Goal: Task Accomplishment & Management: Manage account settings

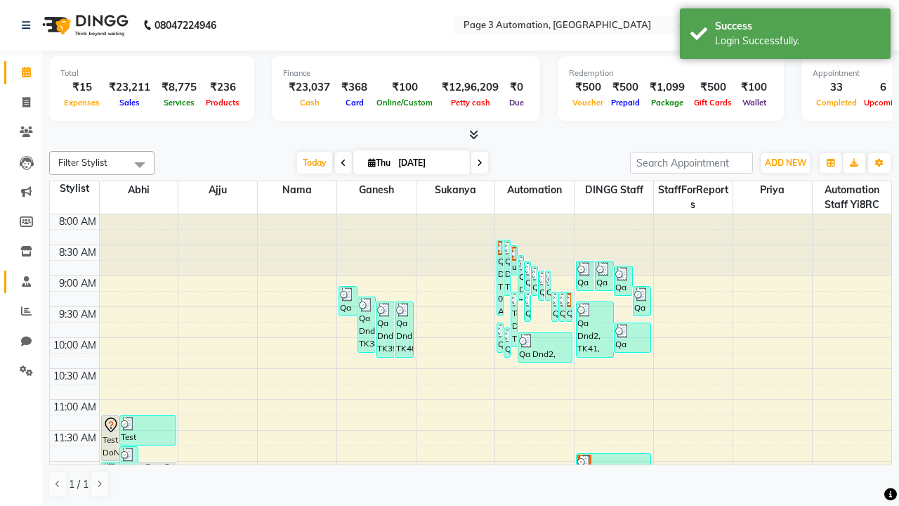
click at [21, 281] on span at bounding box center [26, 282] width 25 height 16
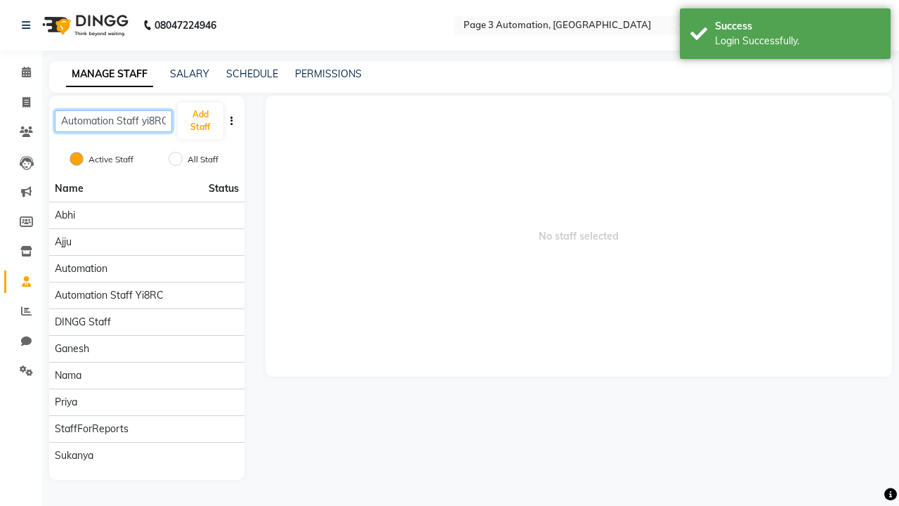
scroll to position [0, 3]
type input "Automation Staff yi8RC"
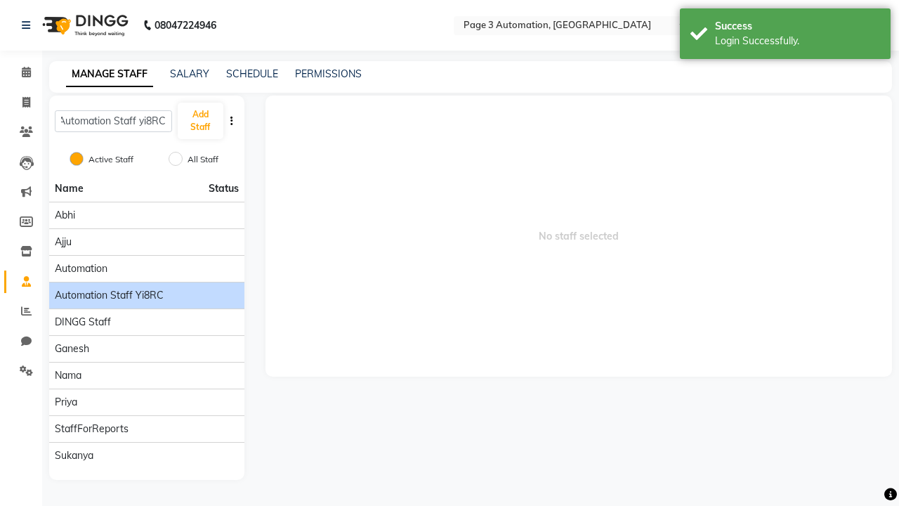
click at [146, 288] on span "Automation Staff yi8RC" at bounding box center [109, 295] width 109 height 15
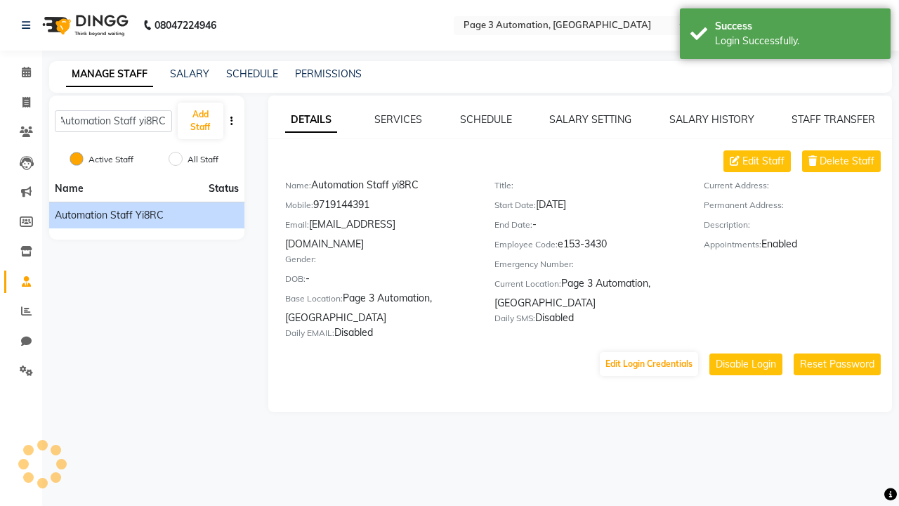
scroll to position [0, 0]
click at [311, 119] on link "DETAILS" at bounding box center [311, 120] width 52 height 25
click at [847, 161] on span "Delete Staff" at bounding box center [847, 161] width 55 height 15
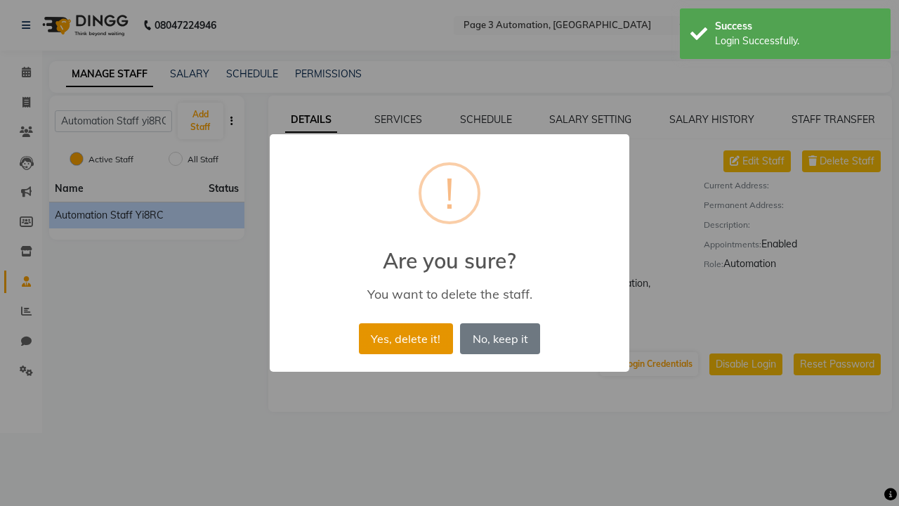
click at [419, 323] on button "Yes, delete it!" at bounding box center [406, 338] width 94 height 31
